Goal: Transaction & Acquisition: Purchase product/service

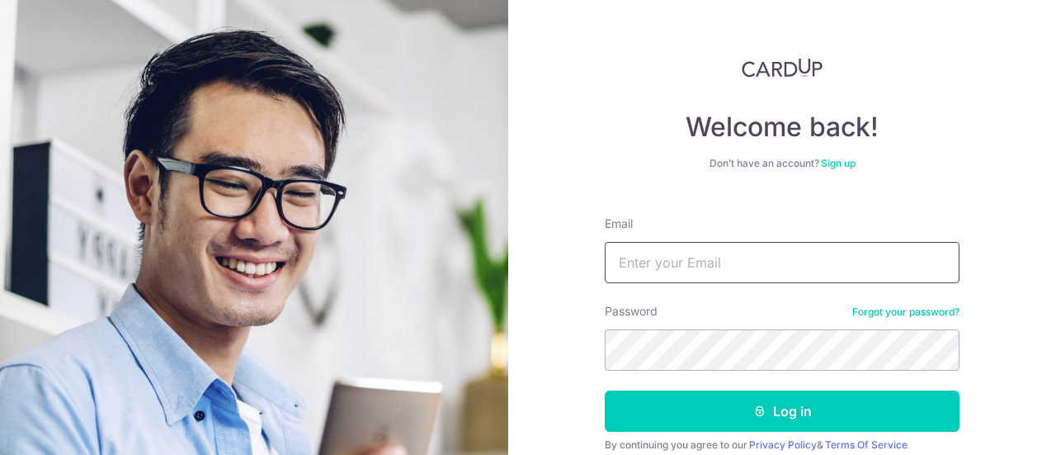
click at [696, 258] on input "Email" at bounding box center [782, 262] width 355 height 41
type input "[EMAIL_ADDRESS][DOMAIN_NAME]"
click at [605, 390] on button "Log in" at bounding box center [782, 410] width 355 height 41
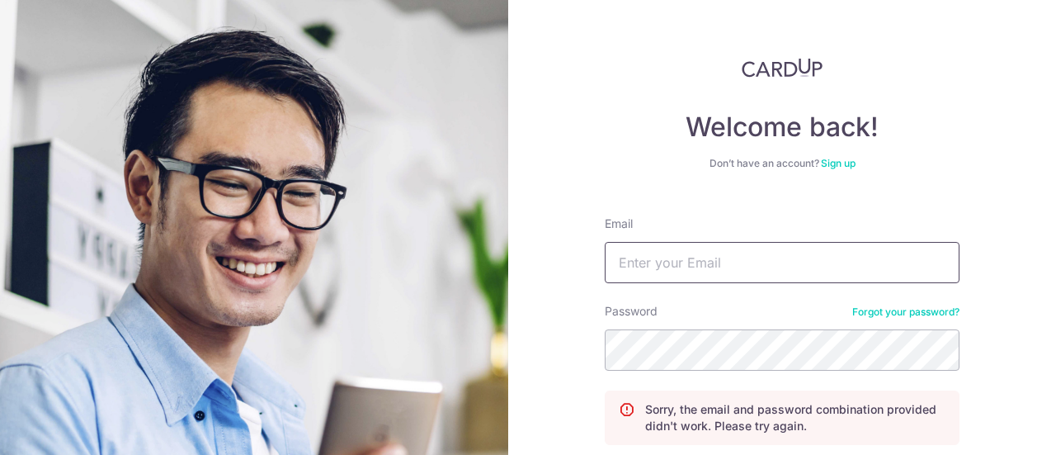
click at [669, 276] on input "Email" at bounding box center [782, 262] width 355 height 41
type input "[EMAIL_ADDRESS][DOMAIN_NAME]"
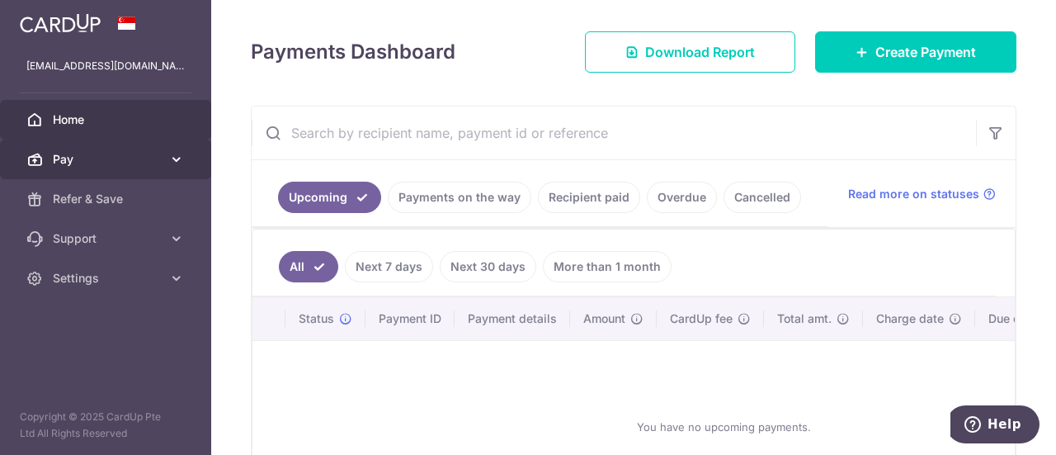
click at [168, 163] on icon at bounding box center [176, 159] width 17 height 17
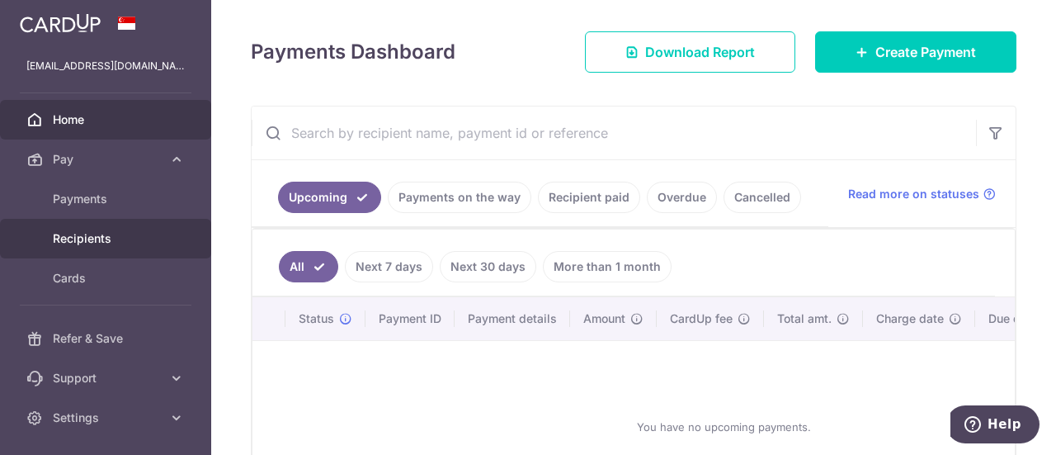
click at [99, 233] on span "Recipients" at bounding box center [107, 238] width 109 height 17
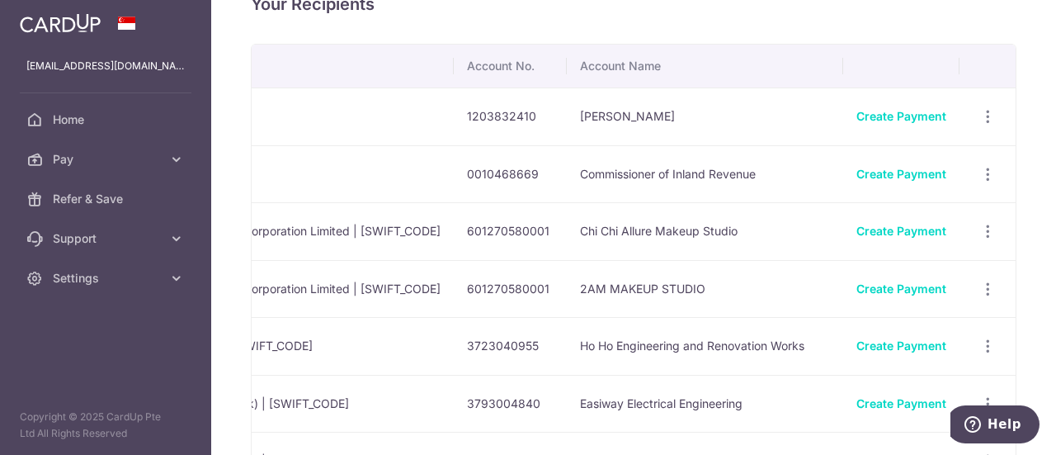
scroll to position [32, 0]
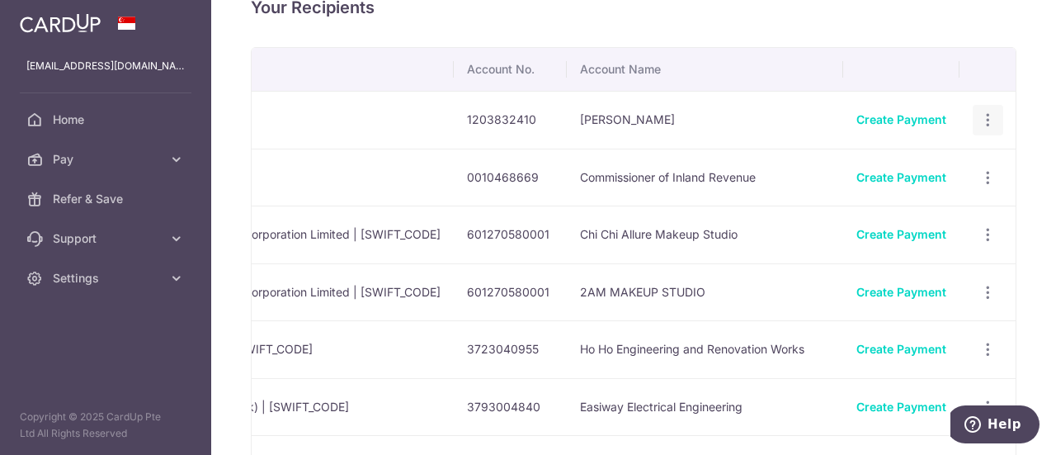
click at [979, 116] on icon "button" at bounding box center [987, 119] width 17 height 17
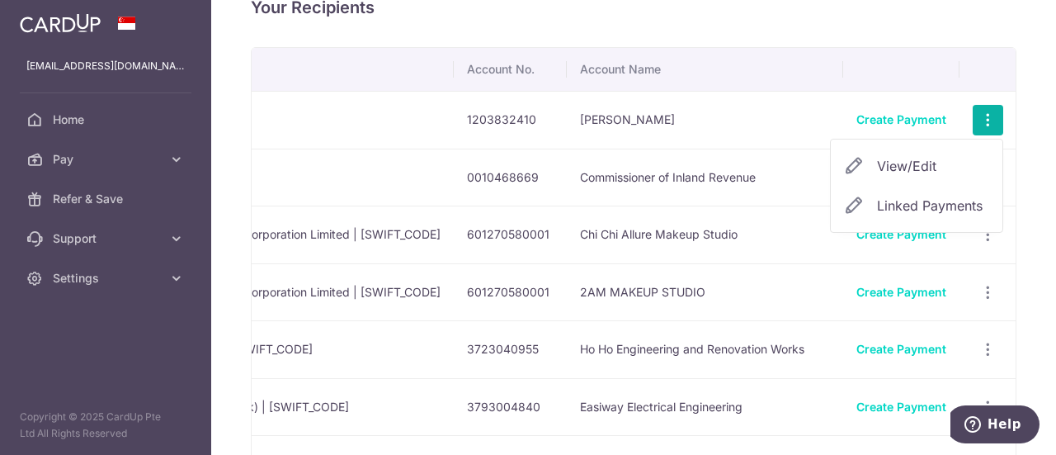
click at [908, 158] on span "View/Edit" at bounding box center [933, 166] width 112 height 20
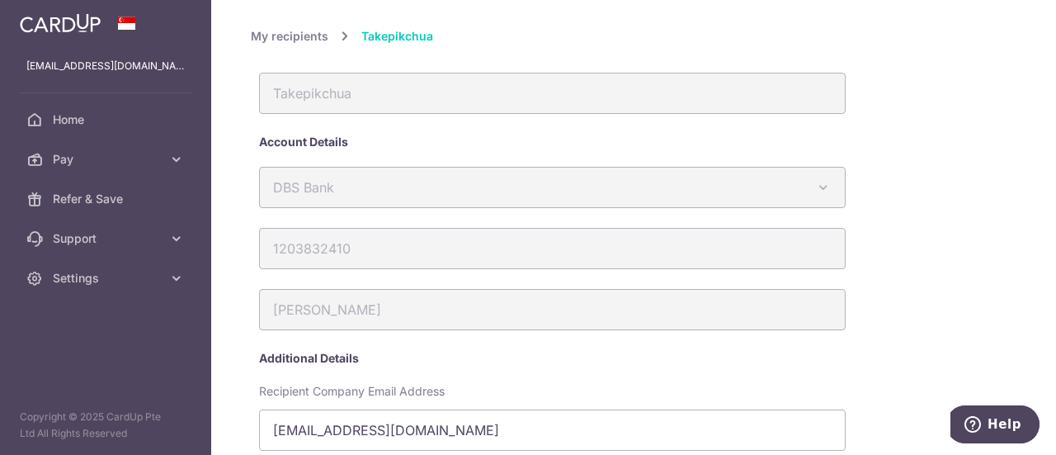
click at [302, 31] on link "My recipients" at bounding box center [290, 36] width 78 height 20
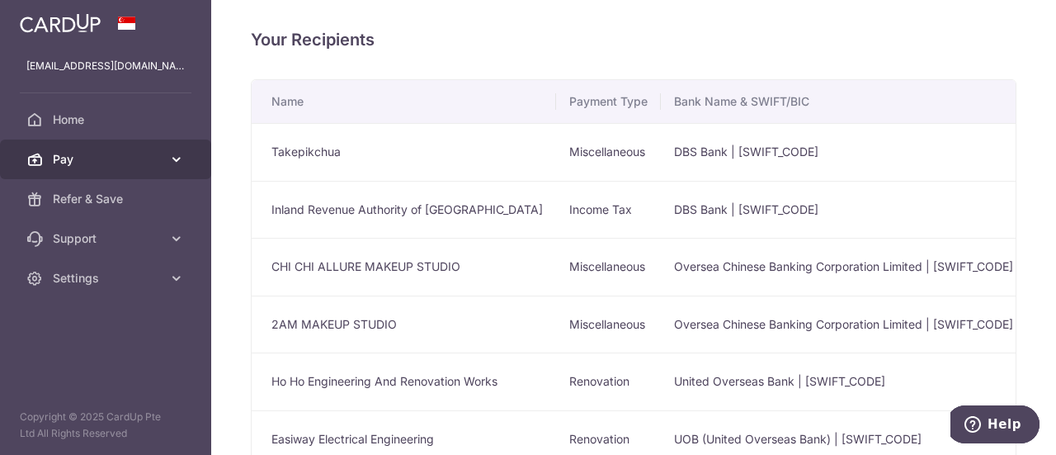
click at [84, 158] on span "Pay" at bounding box center [107, 159] width 109 height 17
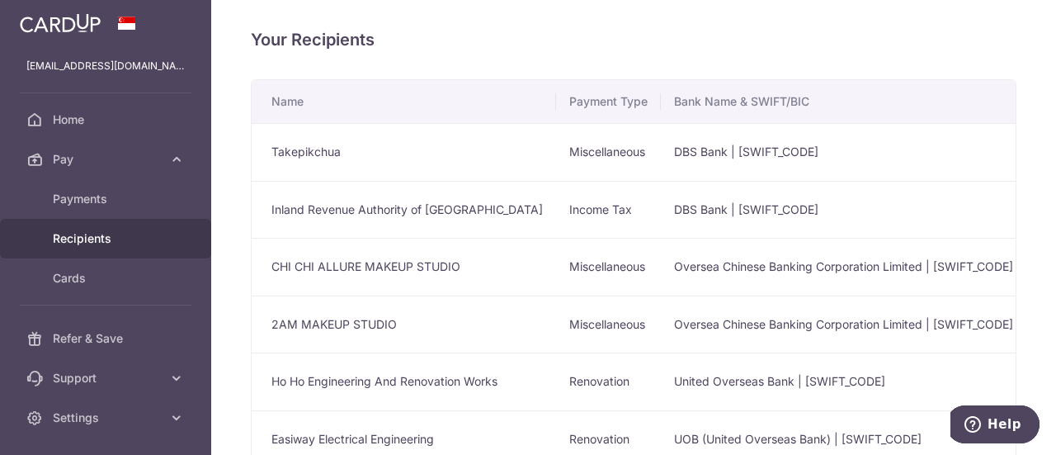
click at [58, 233] on span "Recipients" at bounding box center [107, 238] width 109 height 17
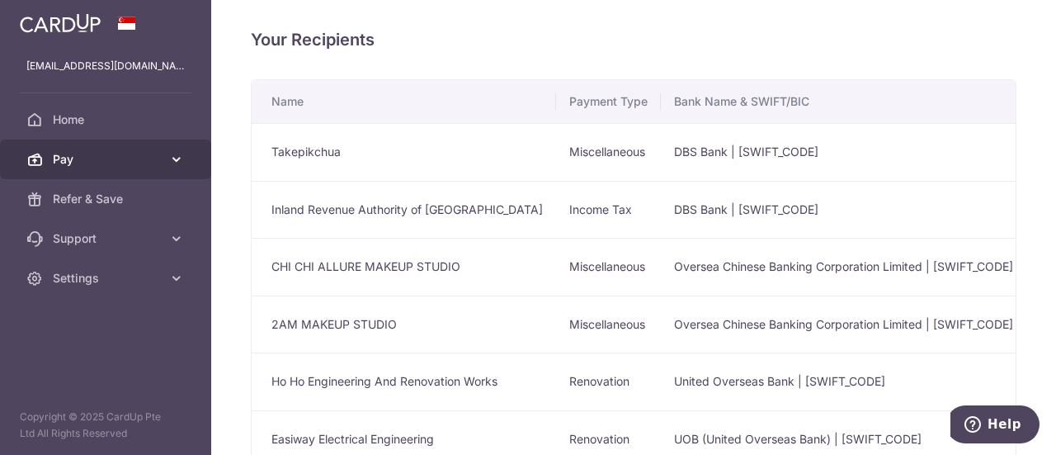
click at [85, 154] on span "Pay" at bounding box center [107, 159] width 109 height 17
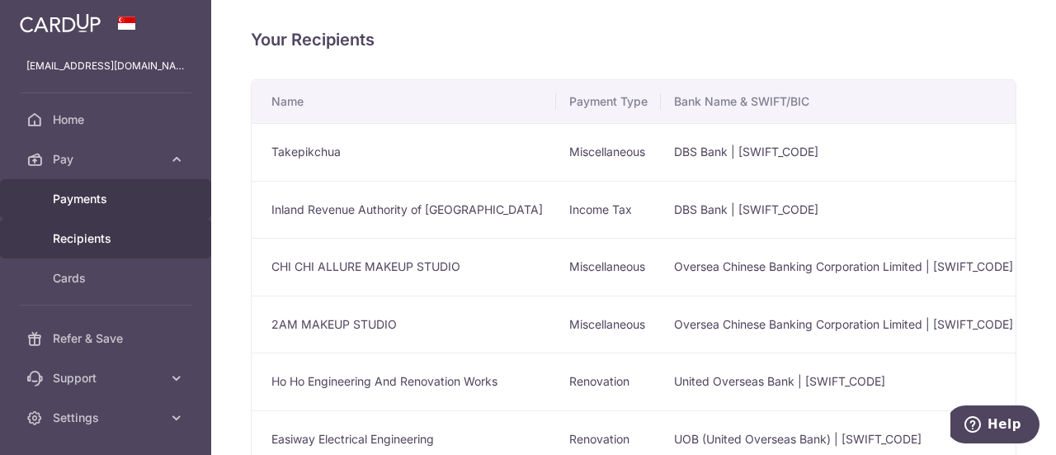
click at [78, 195] on span "Payments" at bounding box center [107, 199] width 109 height 17
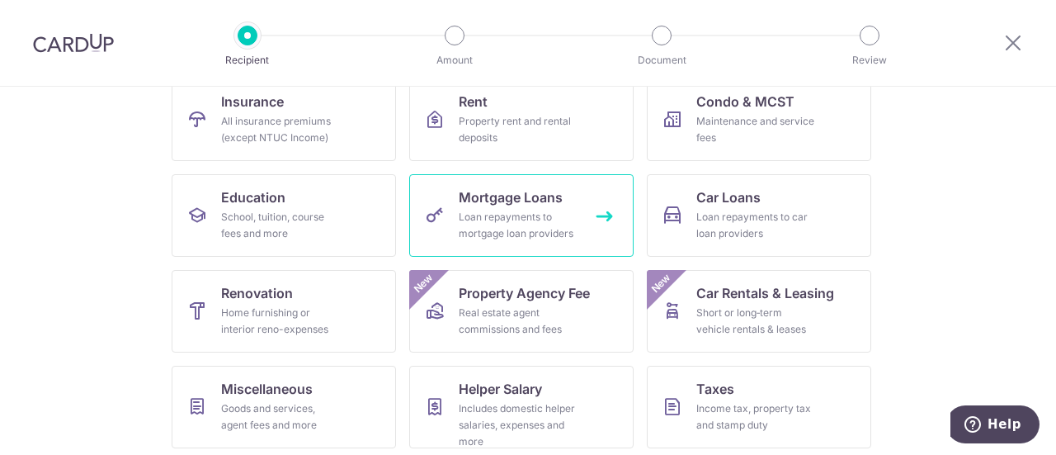
scroll to position [282, 0]
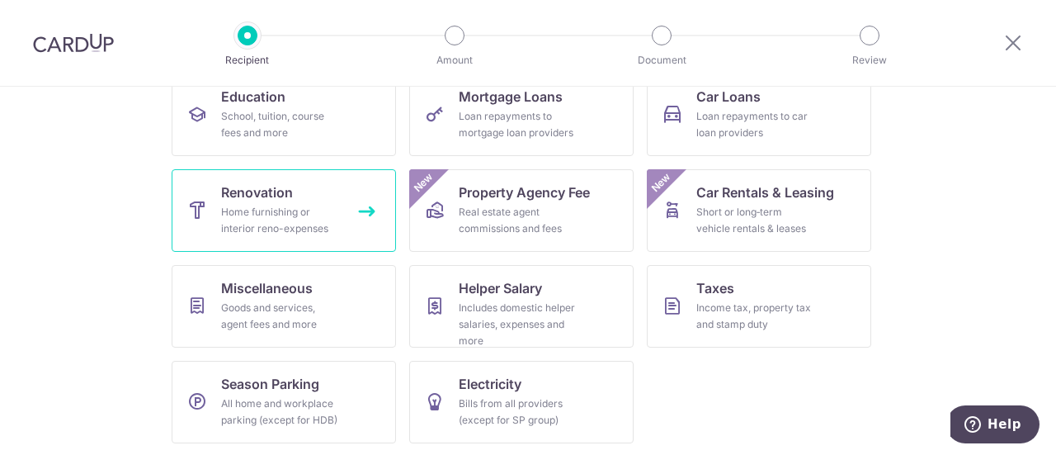
click at [222, 230] on div "Home furnishing or interior reno-expenses" at bounding box center [280, 220] width 119 height 33
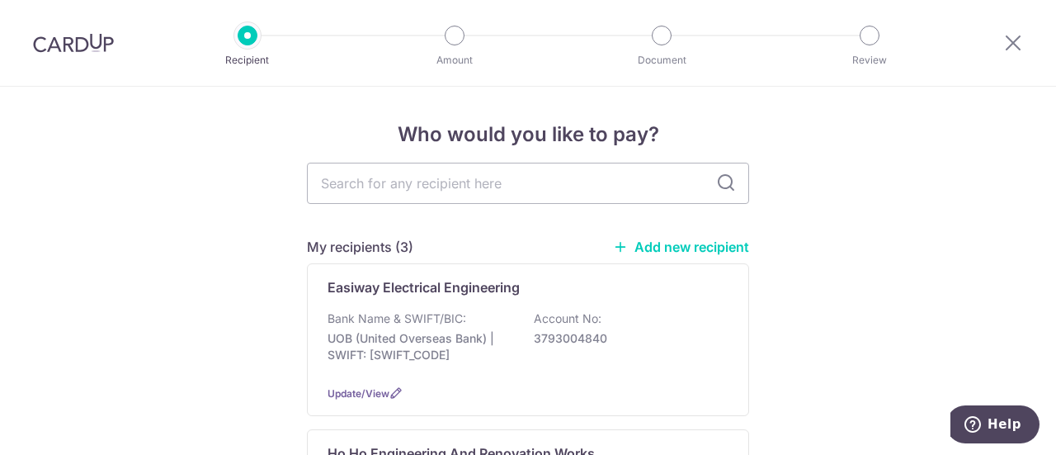
click at [690, 245] on link "Add new recipient" at bounding box center [681, 246] width 136 height 17
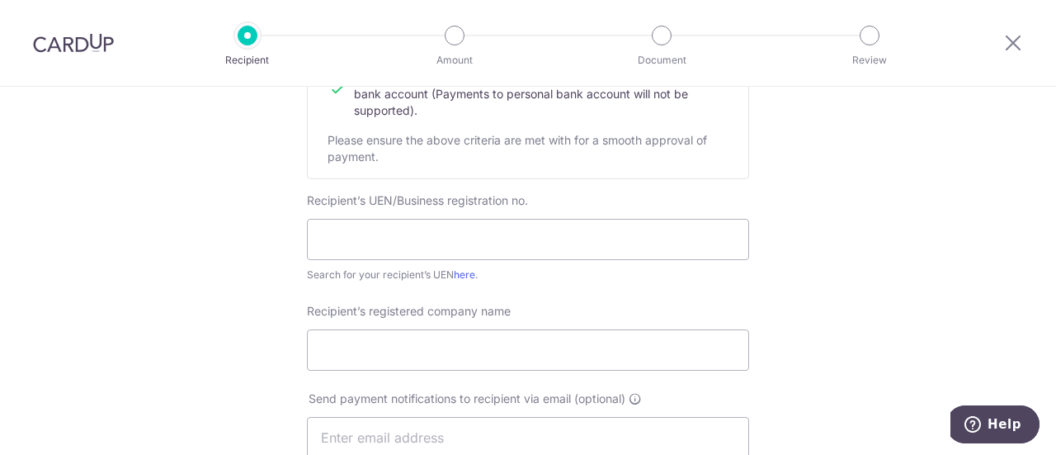
scroll to position [249, 0]
click at [576, 248] on input "text" at bounding box center [528, 239] width 442 height 41
type input "201100122H"
click at [573, 348] on input "Recipient’s registered company name" at bounding box center [528, 349] width 442 height 41
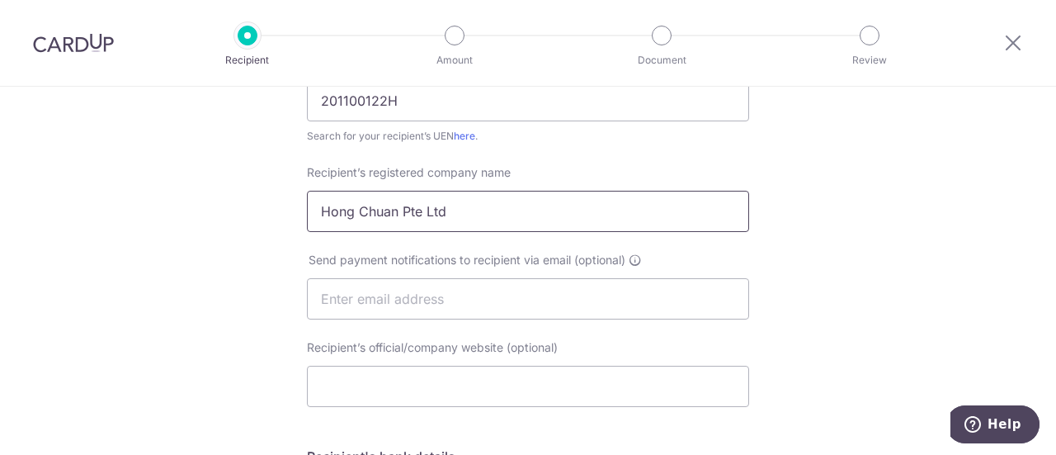
click at [397, 218] on input "Hong Chuan Pte Ltd" at bounding box center [528, 211] width 442 height 41
type input "Hong Chuang Pte Ltd"
click at [370, 313] on input "text" at bounding box center [528, 298] width 442 height 41
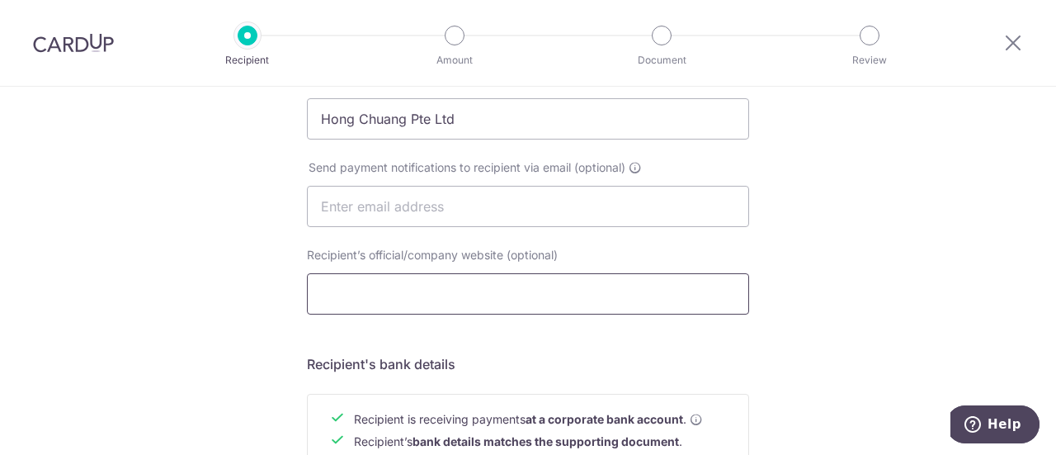
click at [432, 278] on input "Recipient’s official/company website (optional)" at bounding box center [528, 293] width 442 height 41
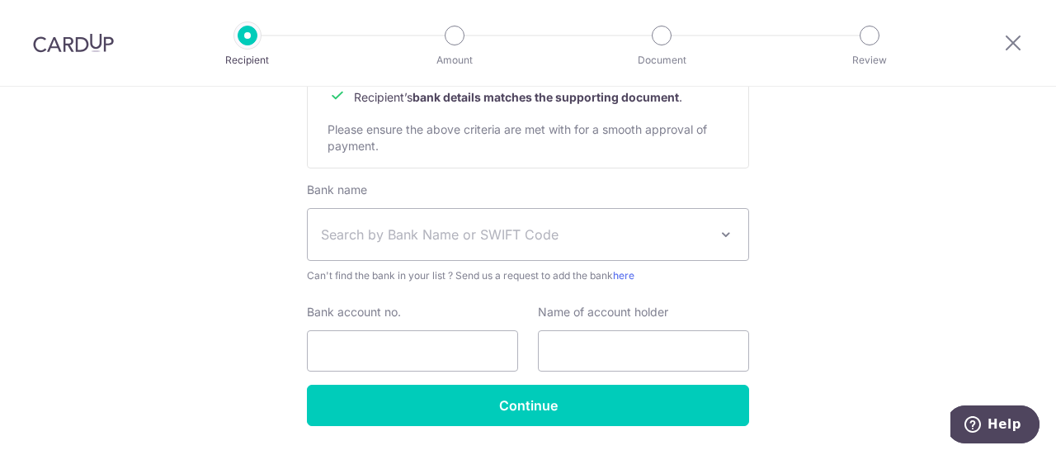
scroll to position [825, 0]
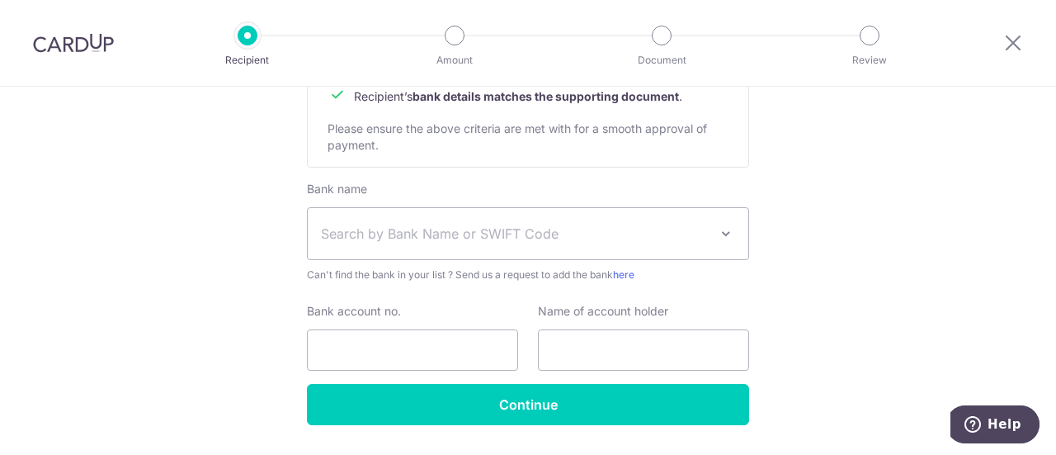
click at [417, 222] on span "Search by Bank Name or SWIFT Code" at bounding box center [528, 233] width 441 height 51
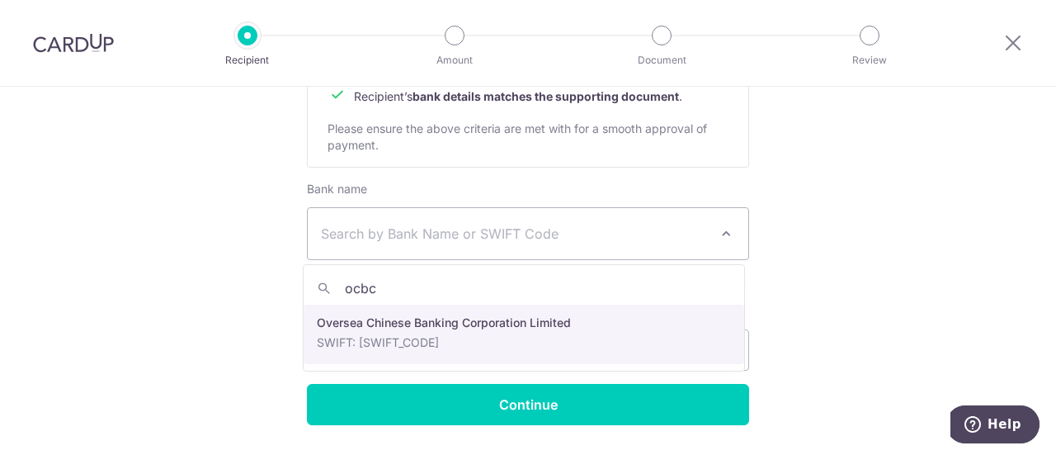
type input "ocbc"
select select "12"
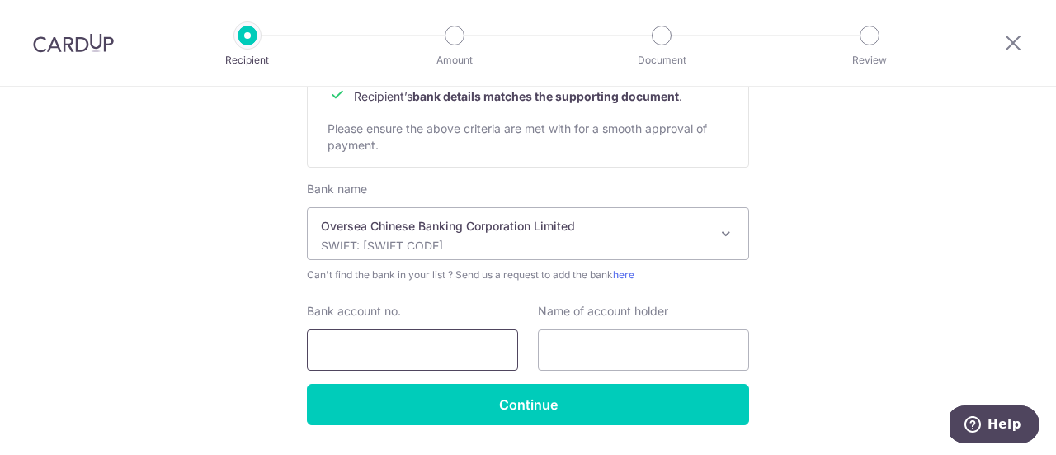
click at [414, 332] on input "Bank account no." at bounding box center [412, 349] width 211 height 41
type input "508827789001"
click at [538, 356] on input "text" at bounding box center [643, 349] width 211 height 41
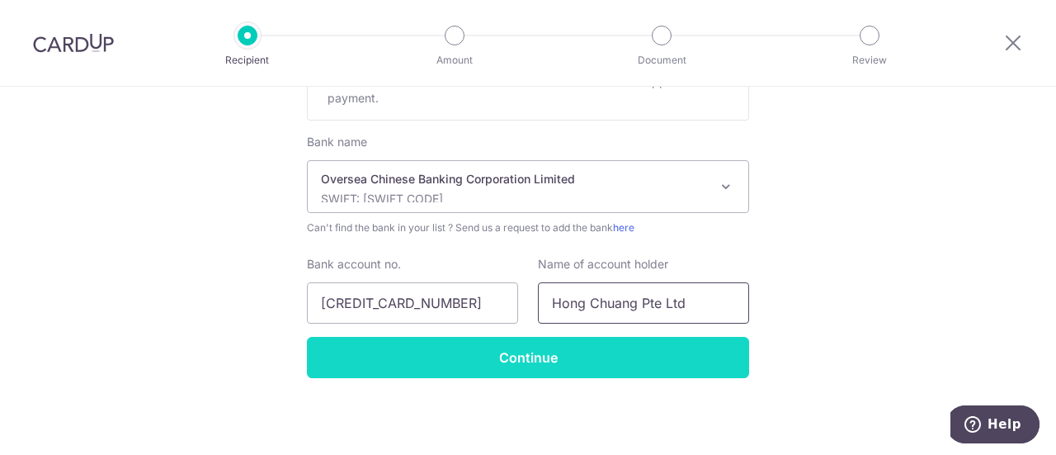
type input "Hong Chuang Pte Ltd"
click at [521, 364] on input "Continue" at bounding box center [528, 357] width 442 height 41
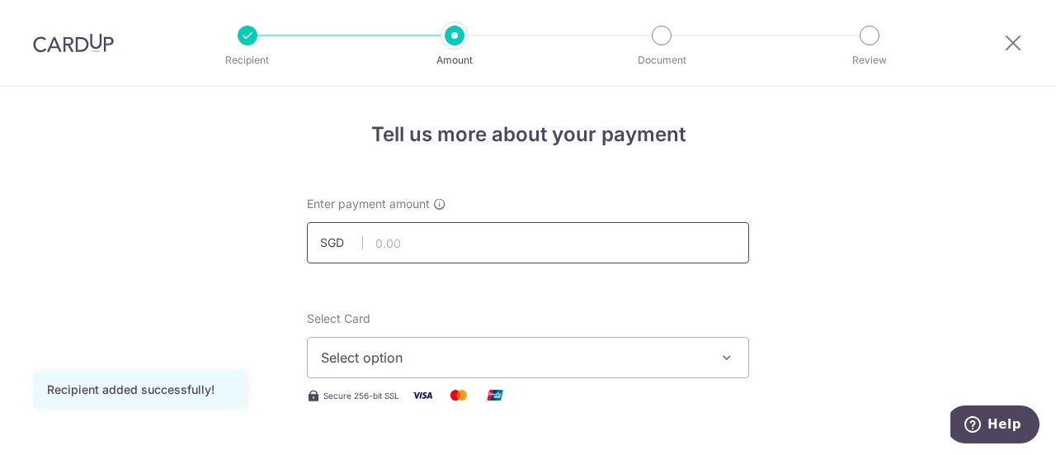
click at [454, 241] on input "text" at bounding box center [528, 242] width 442 height 41
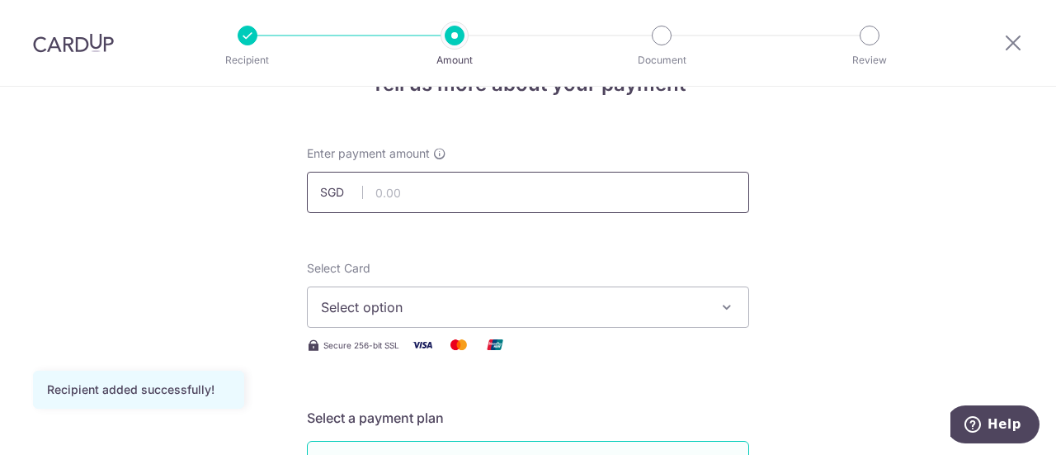
scroll to position [50, 0]
click at [430, 320] on button "Select option" at bounding box center [528, 307] width 442 height 41
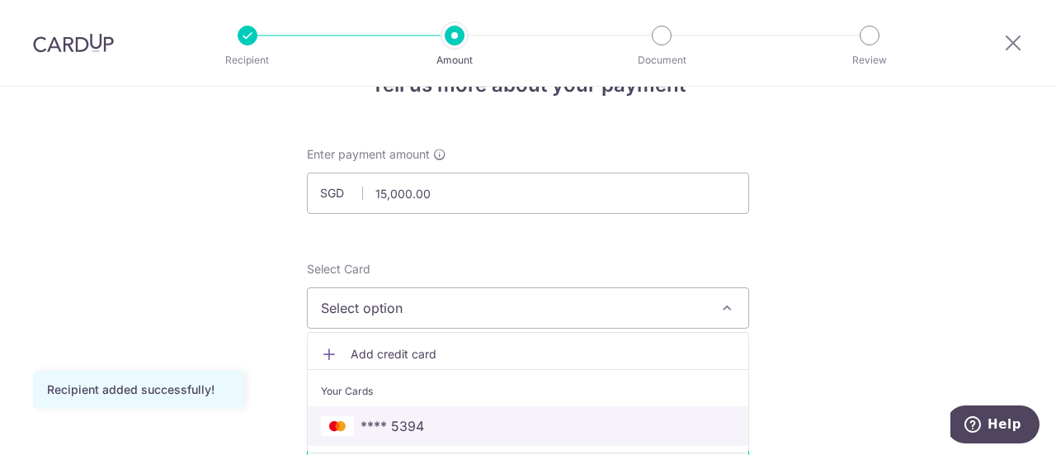
click at [393, 413] on link "**** 5394" at bounding box center [528, 426] width 441 height 40
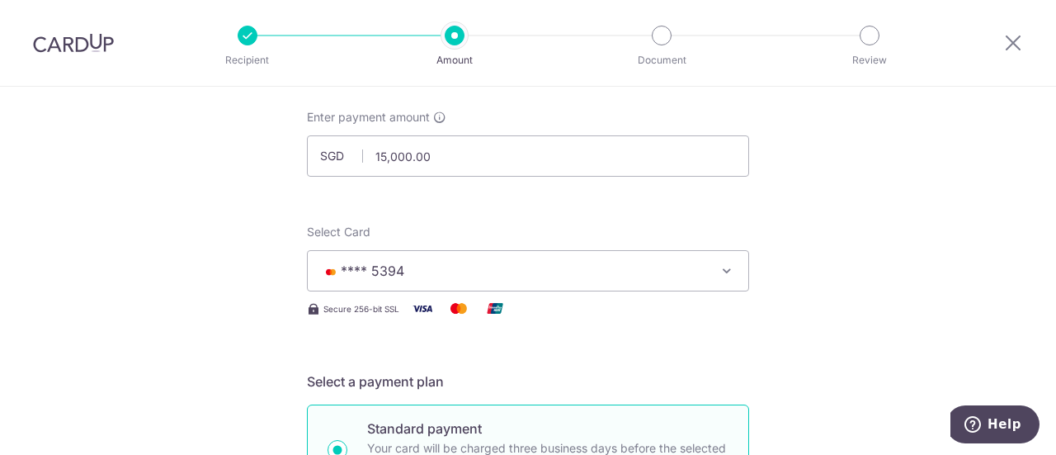
scroll to position [86, 0]
click at [382, 158] on input "15,000.00" at bounding box center [528, 156] width 442 height 41
click at [377, 161] on input "15,000.00" at bounding box center [528, 156] width 442 height 41
click at [380, 152] on input "10,000.00" at bounding box center [528, 156] width 442 height 41
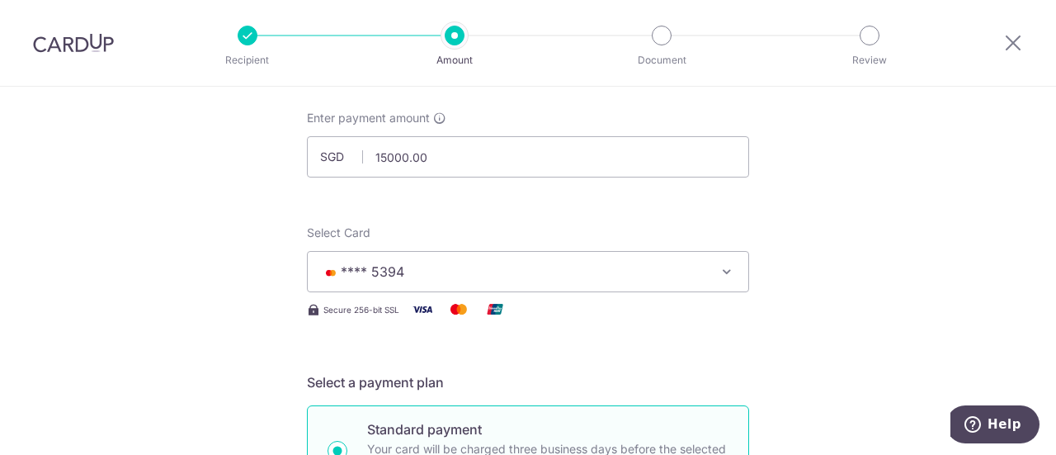
type input "15,000.00"
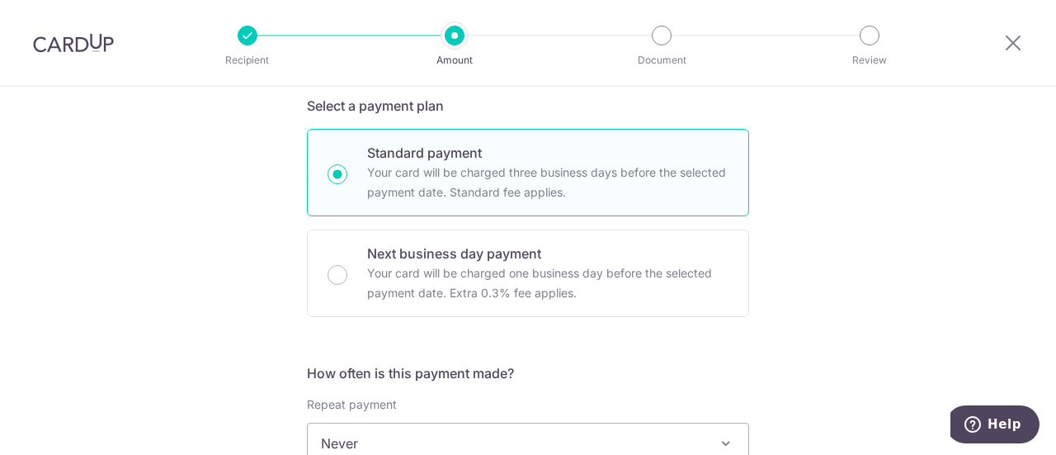
scroll to position [538, 0]
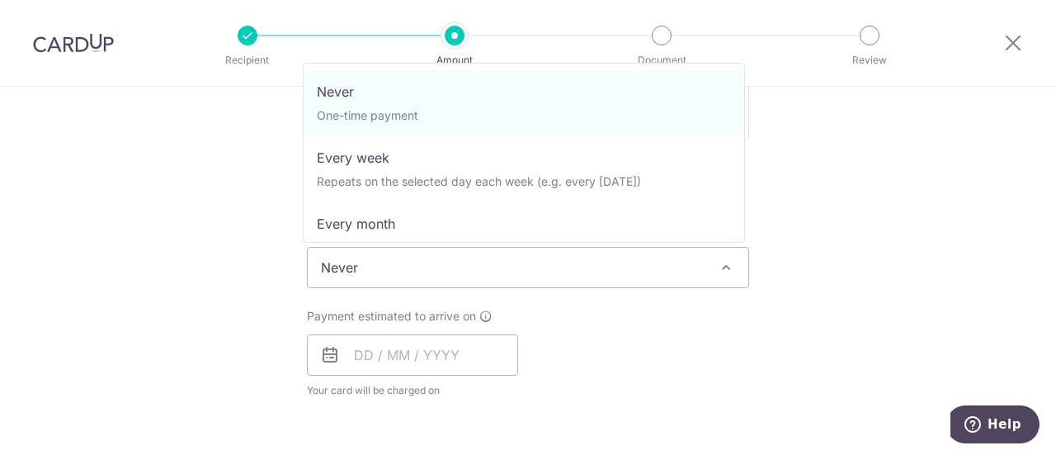
click at [385, 265] on span "Never" at bounding box center [528, 268] width 441 height 40
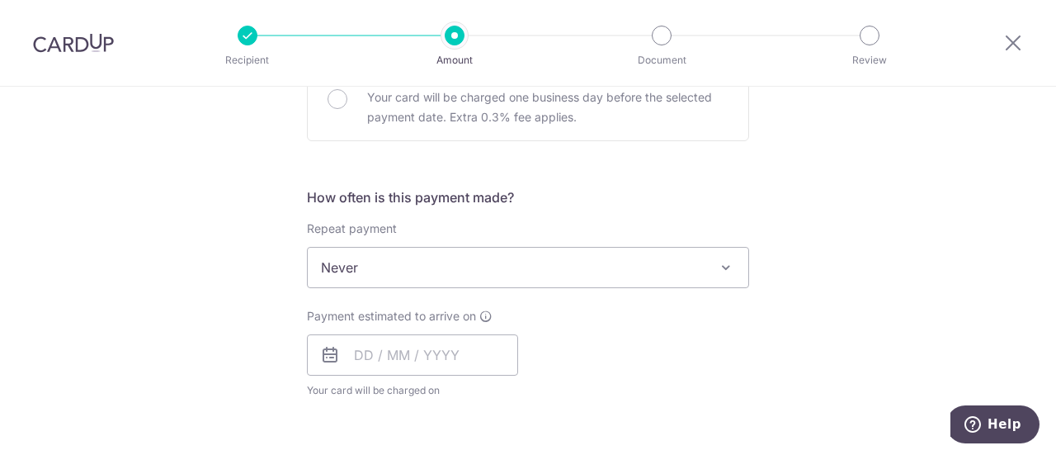
click at [167, 264] on div "Tell us more about your payment Enter payment amount SGD 15,000.00 15000.00 Rec…" at bounding box center [528, 350] width 1056 height 1603
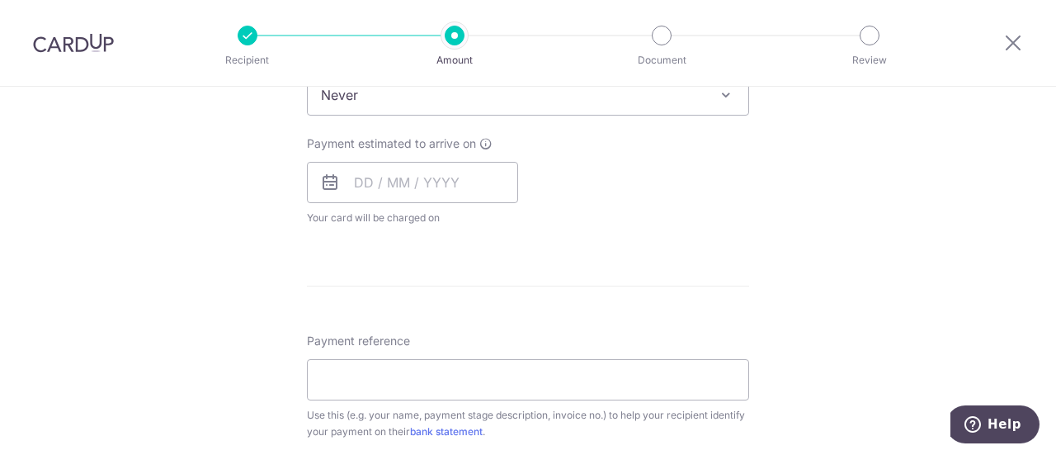
scroll to position [711, 0]
click at [343, 189] on input "text" at bounding box center [412, 181] width 211 height 41
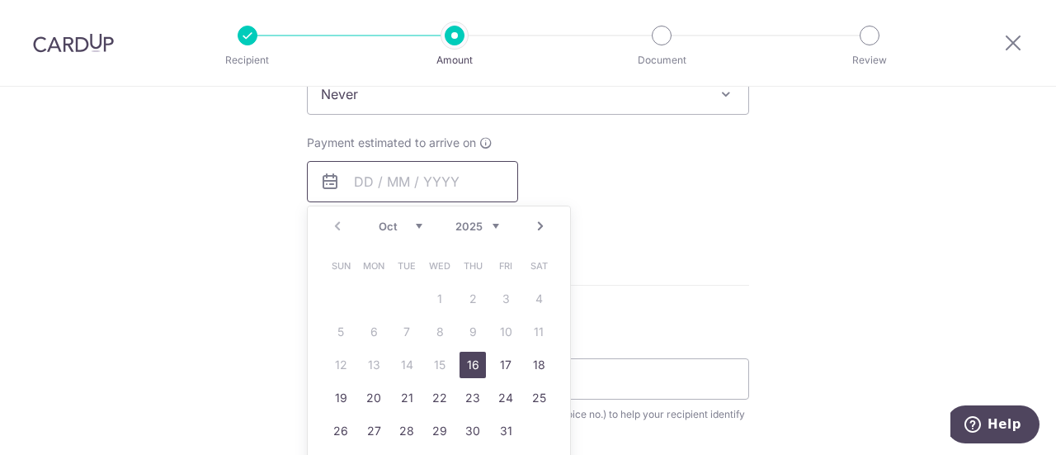
scroll to position [831, 0]
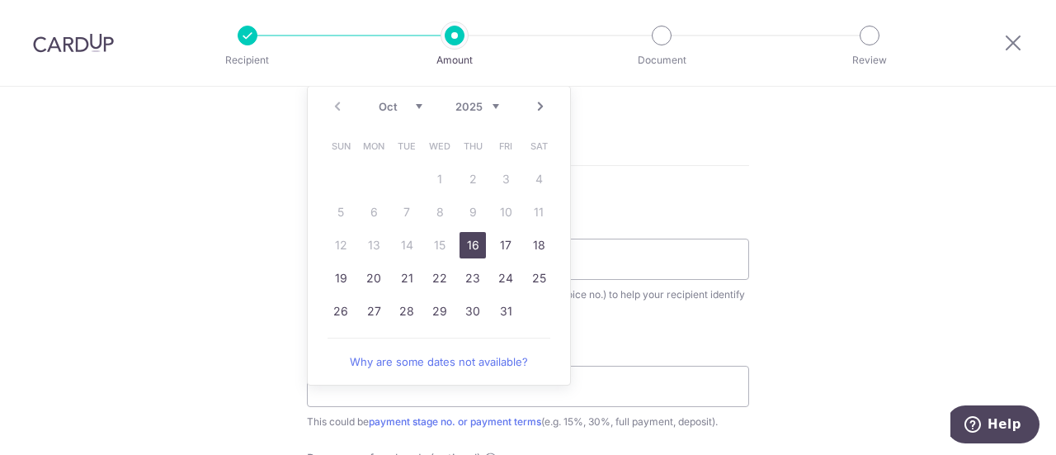
click at [470, 247] on link "16" at bounding box center [473, 245] width 26 height 26
type input "16/10/2025"
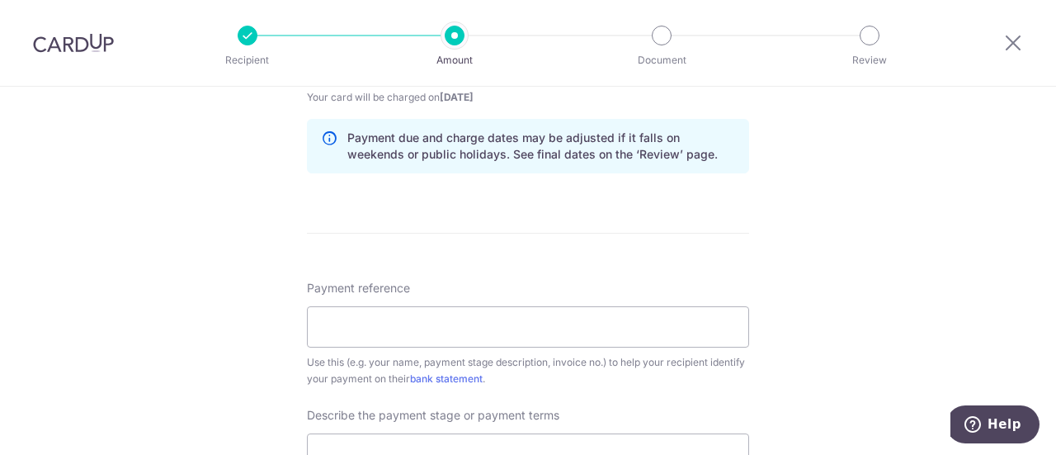
click at [252, 223] on div "Tell us more about your payment Enter payment amount SGD 15,000.00 15000.00 Rec…" at bounding box center [528, 91] width 1056 height 1671
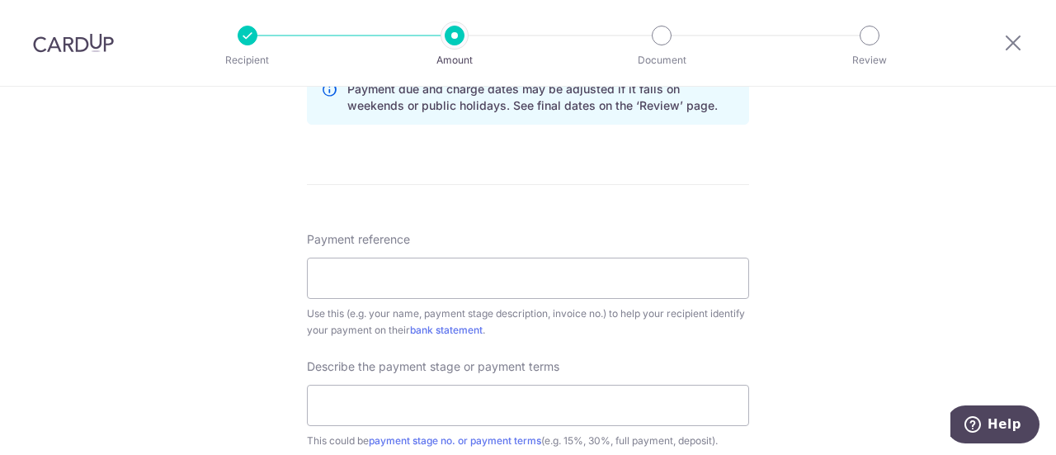
scroll to position [935, 0]
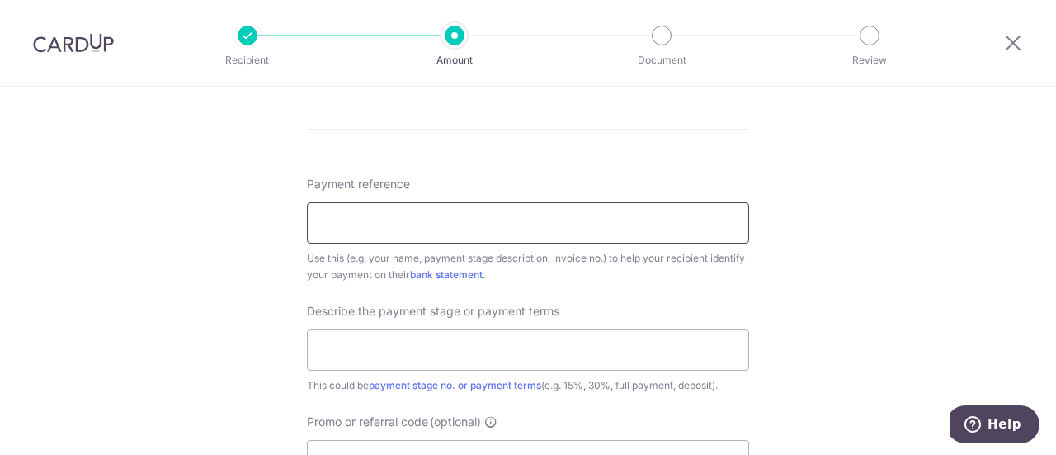
click at [425, 209] on input "Payment reference" at bounding box center [528, 222] width 442 height 41
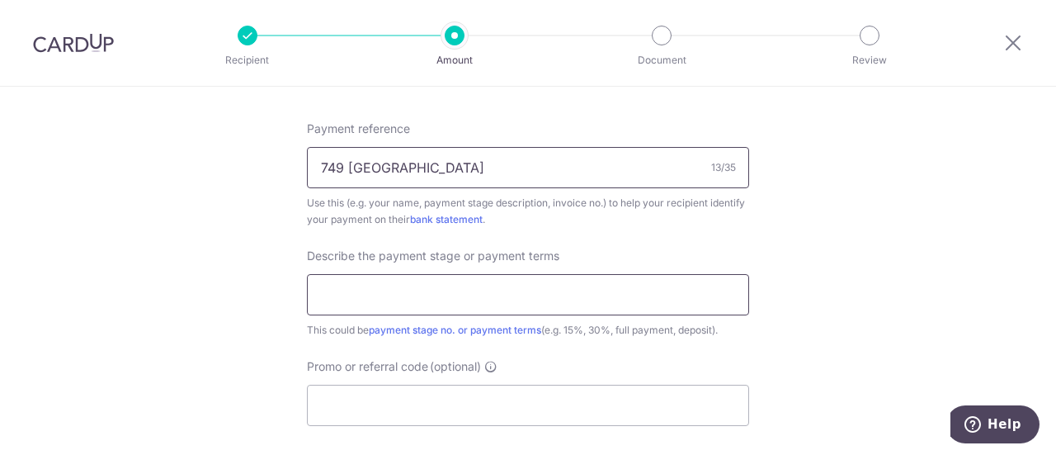
type input "749 Pasir Ris"
click at [380, 298] on input "text" at bounding box center [528, 294] width 442 height 41
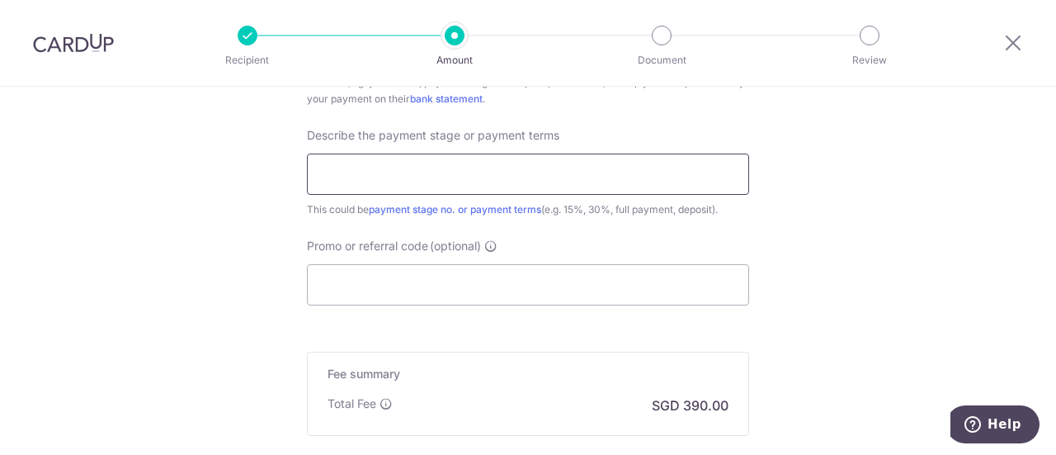
scroll to position [1152, 0]
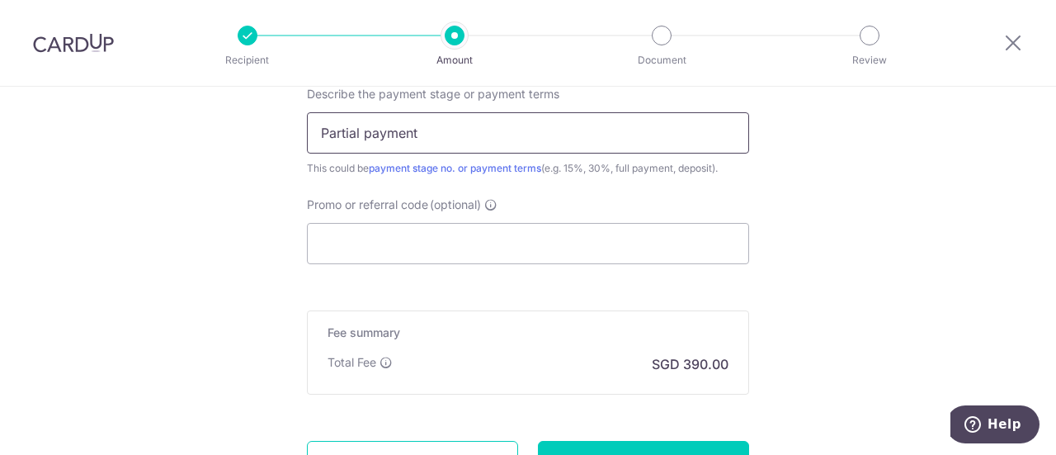
type input "Partial payment"
click at [297, 258] on div "Promo or referral code (optional) The discounted fee will be shown on the revie…" at bounding box center [528, 230] width 462 height 68
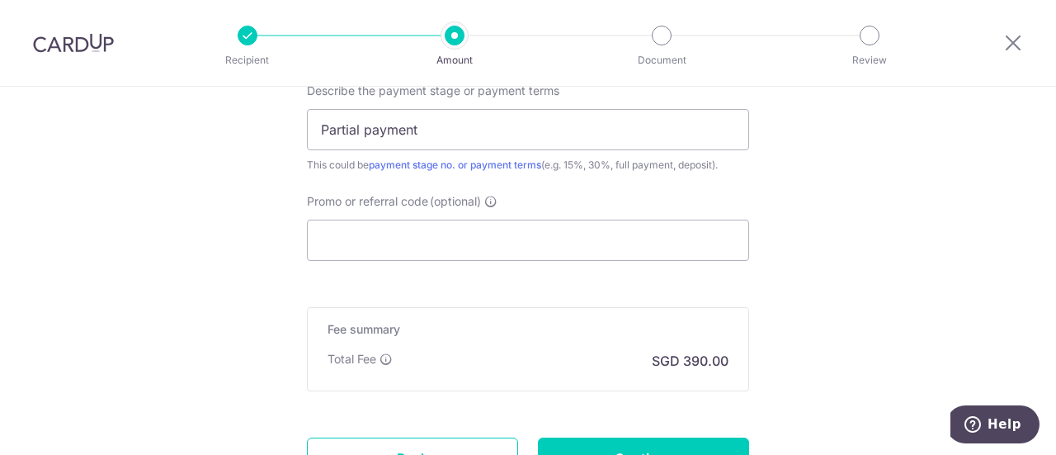
scroll to position [1299, 0]
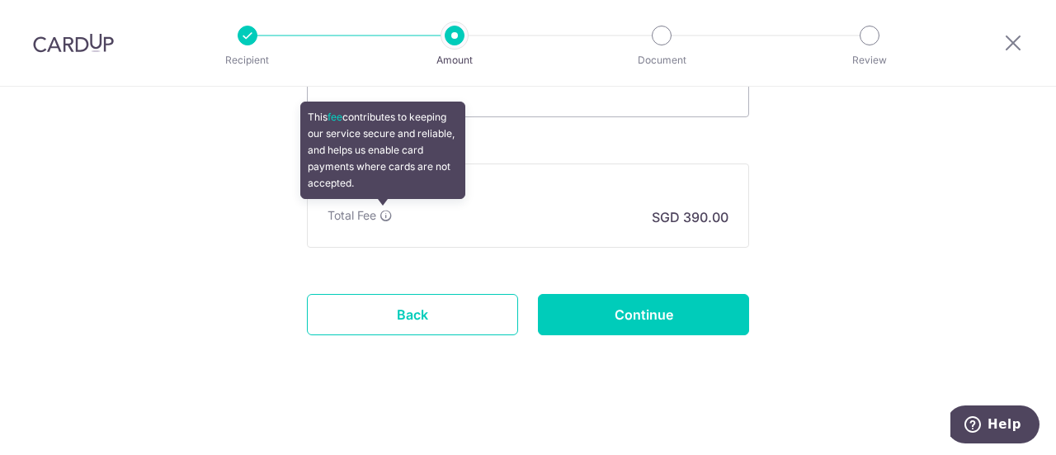
click at [383, 216] on icon at bounding box center [386, 215] width 13 height 13
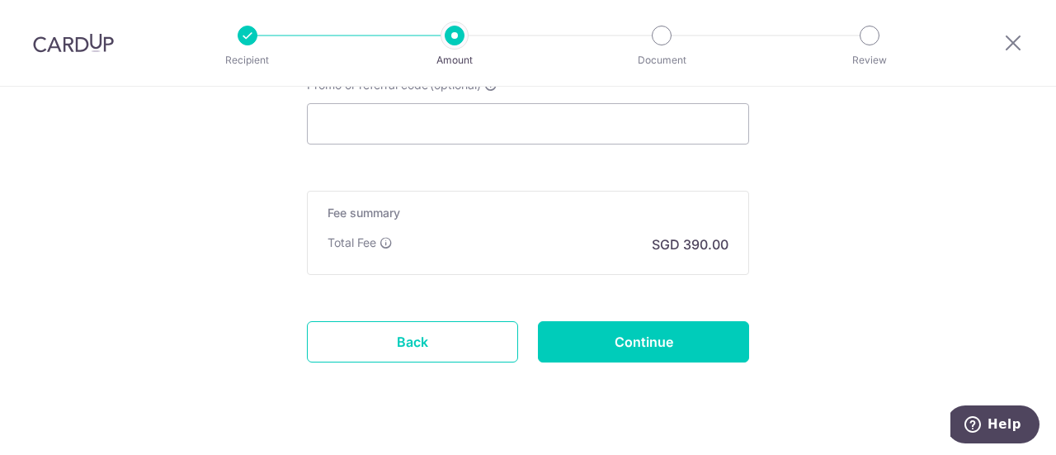
scroll to position [1273, 0]
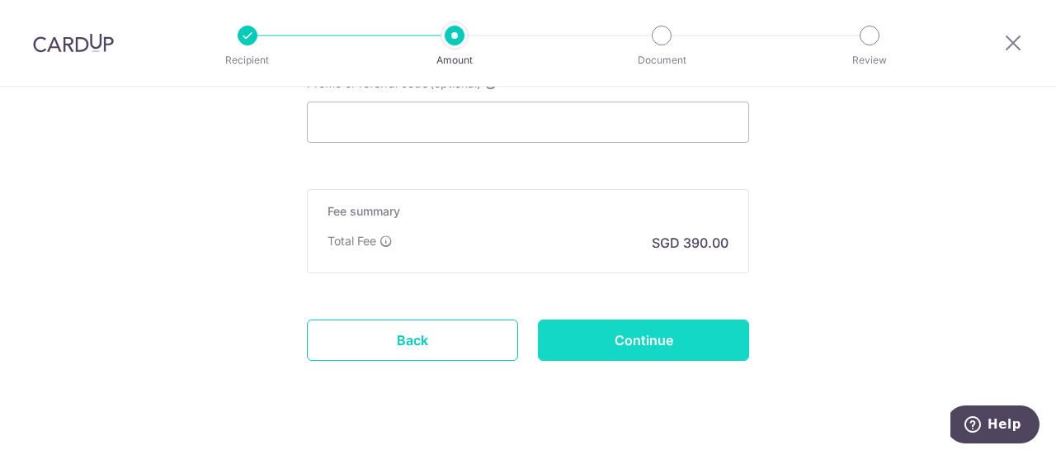
click at [695, 333] on input "Continue" at bounding box center [643, 339] width 211 height 41
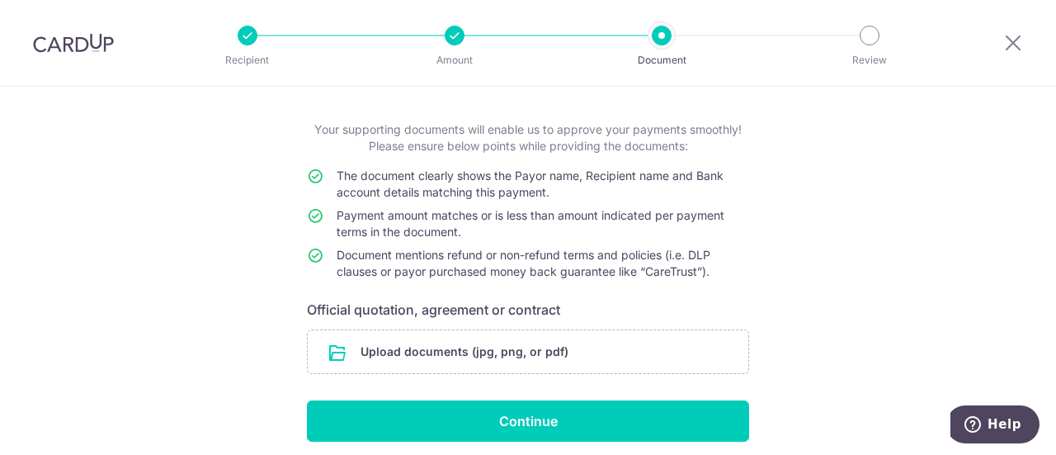
scroll to position [73, 0]
